Goal: Register for event/course

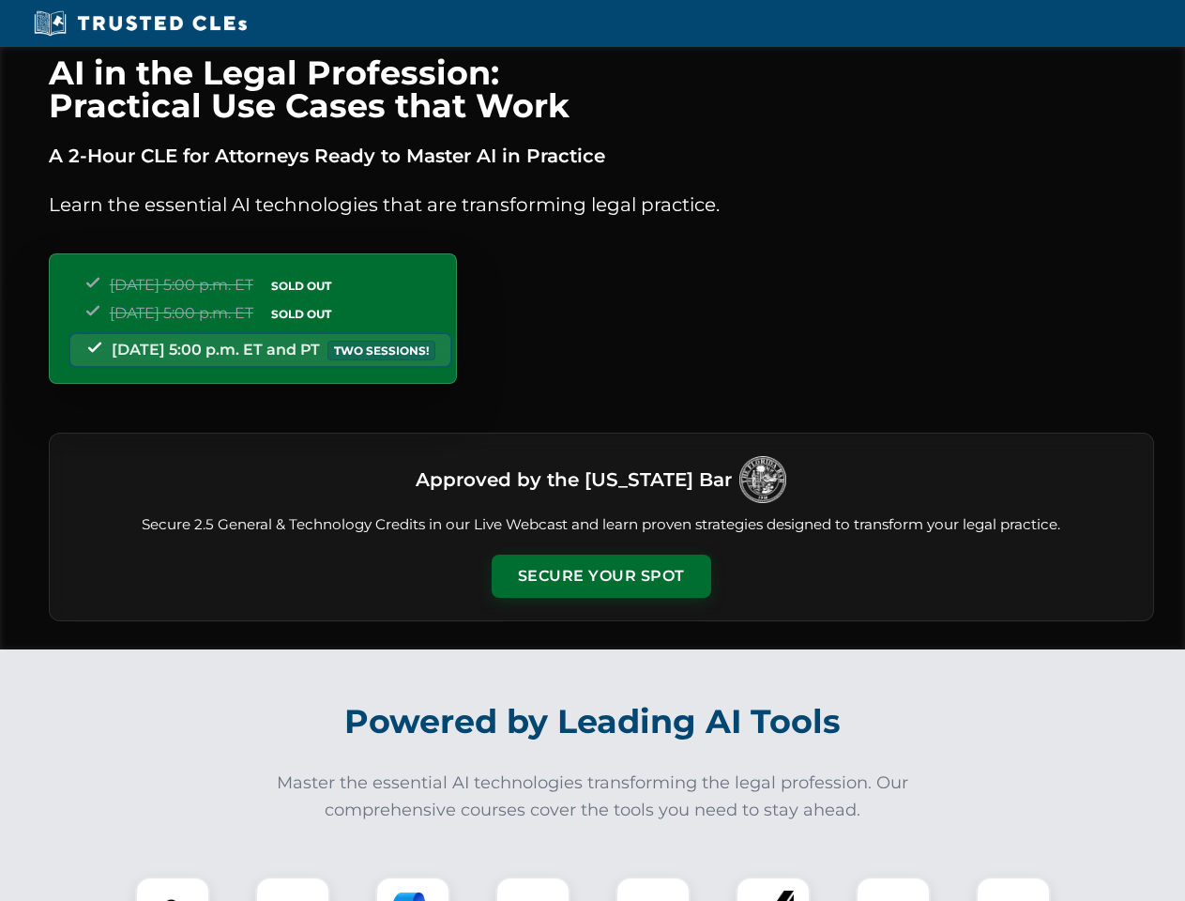
click at [601, 576] on button "Secure Your Spot" at bounding box center [602, 576] width 220 height 43
click at [173, 889] on img at bounding box center [172, 914] width 54 height 54
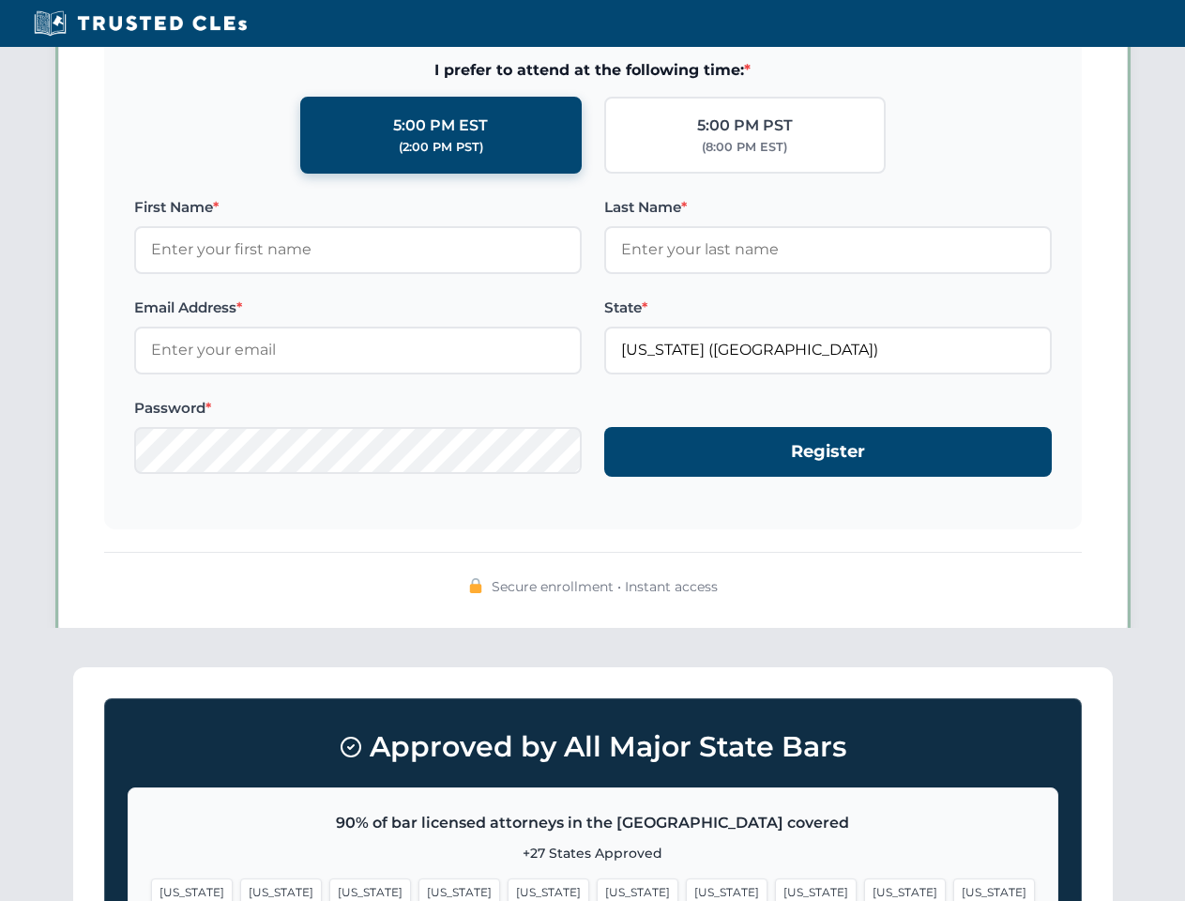
click at [686, 889] on span "[US_STATE]" at bounding box center [727, 891] width 82 height 27
click at [864, 889] on span "[US_STATE]" at bounding box center [905, 891] width 82 height 27
